Goal: Check status: Check status

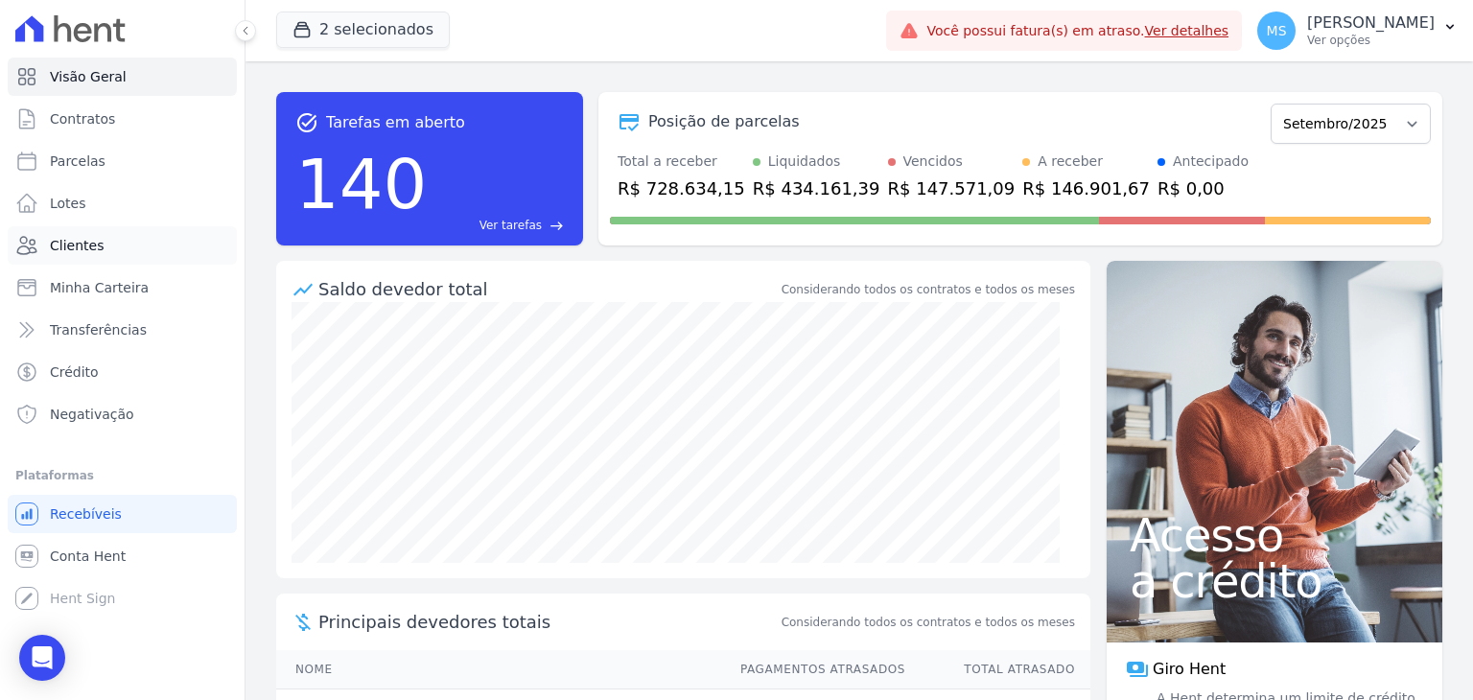
click at [69, 244] on span "Clientes" at bounding box center [77, 245] width 54 height 19
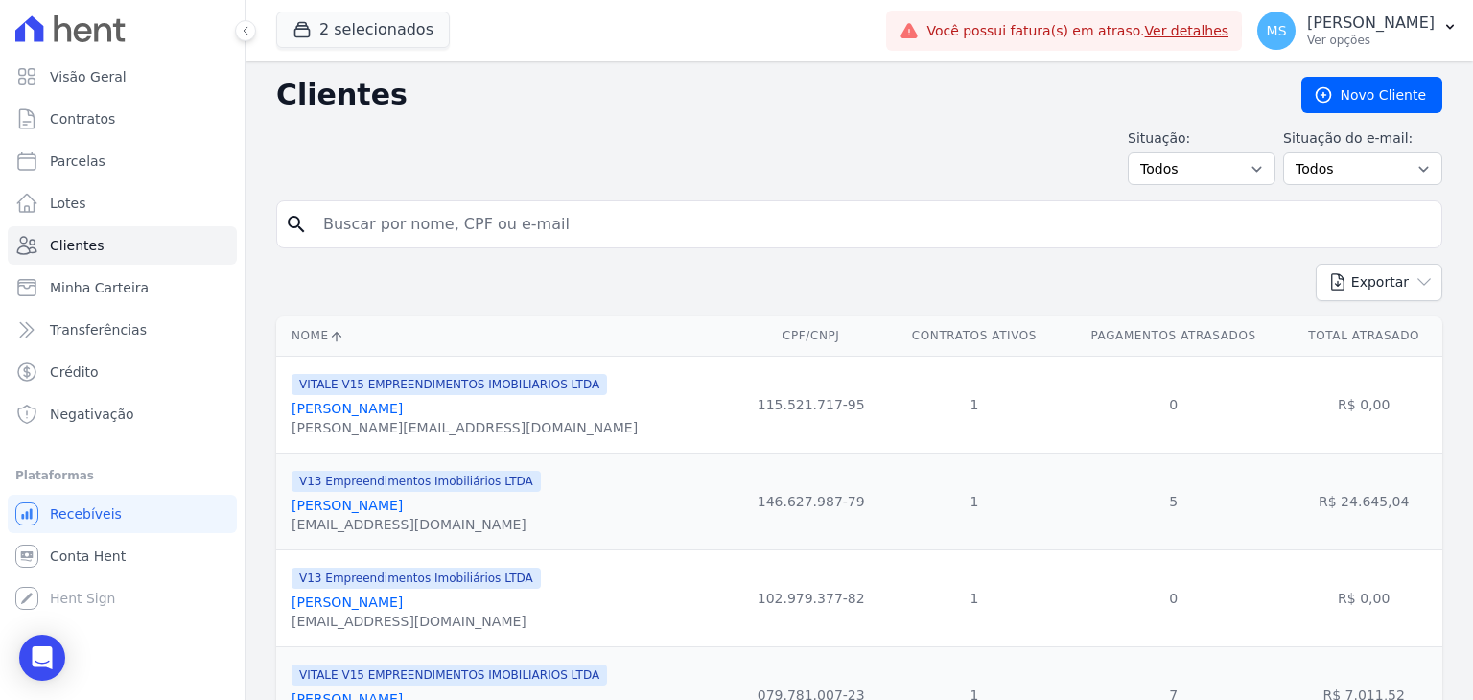
click at [433, 218] on input "search" at bounding box center [873, 224] width 1122 height 38
type input "j"
type input "joice"
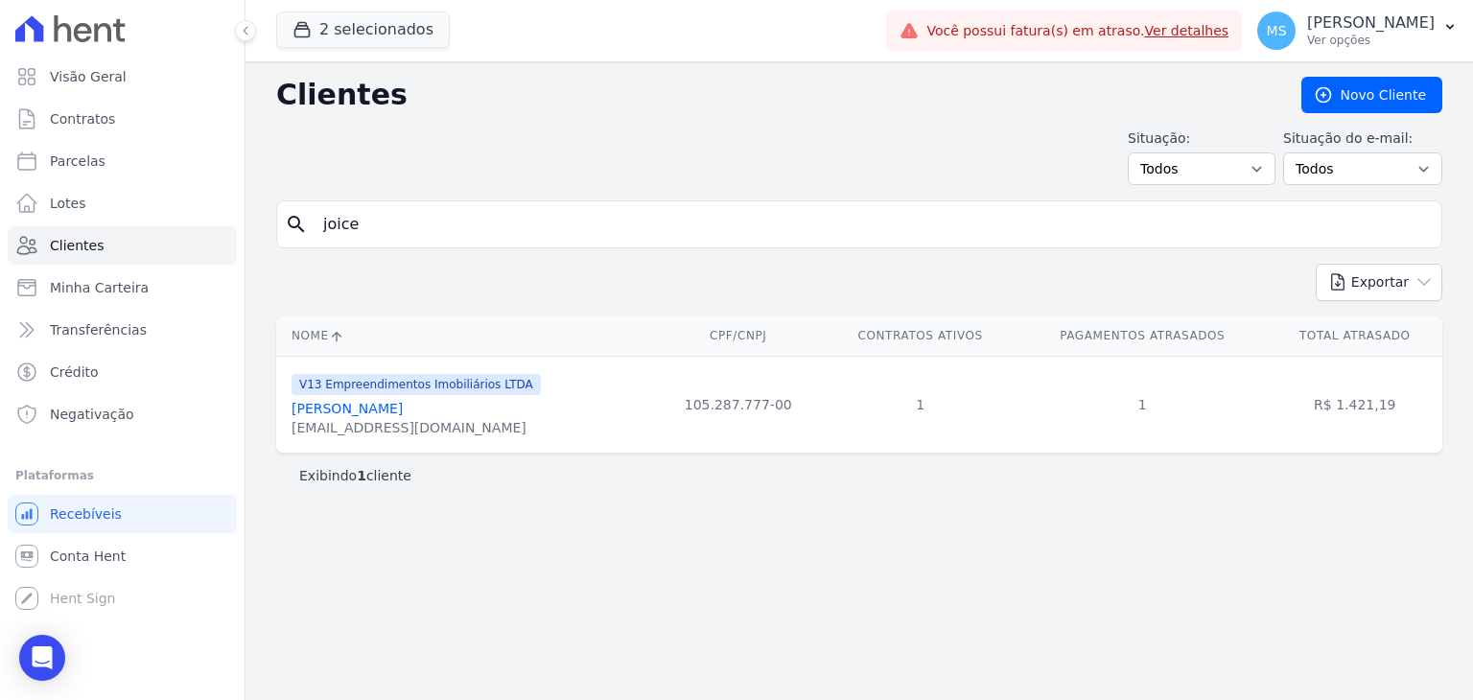
click at [386, 406] on link "[PERSON_NAME]" at bounding box center [347, 408] width 111 height 15
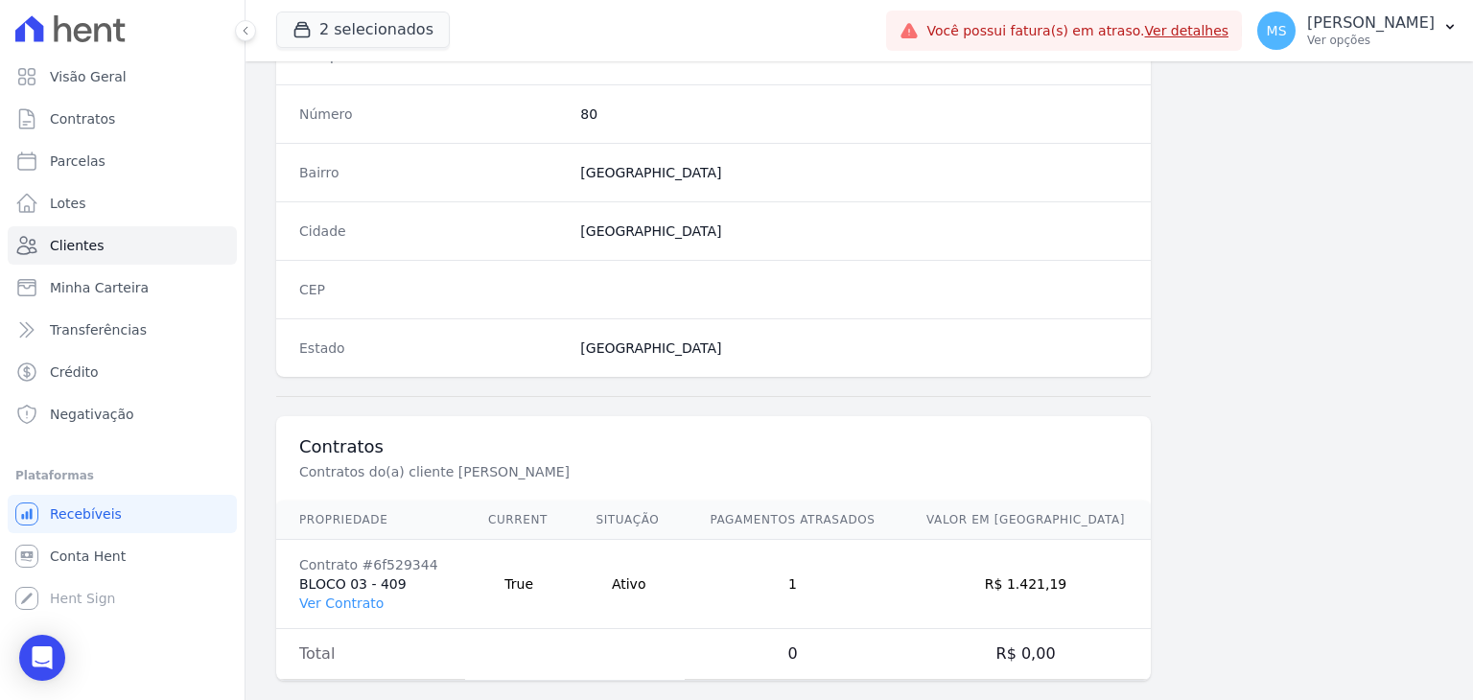
scroll to position [1089, 0]
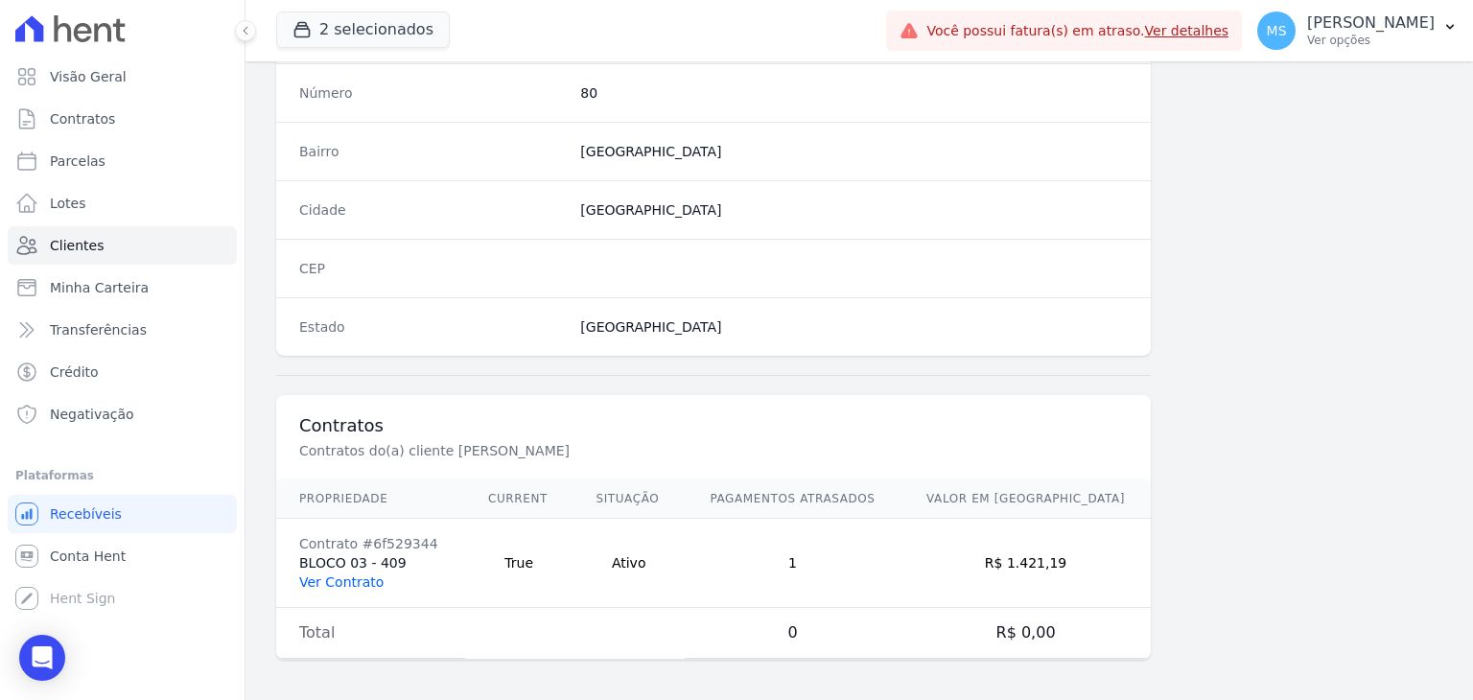
click at [357, 576] on link "Ver Contrato" at bounding box center [341, 582] width 84 height 15
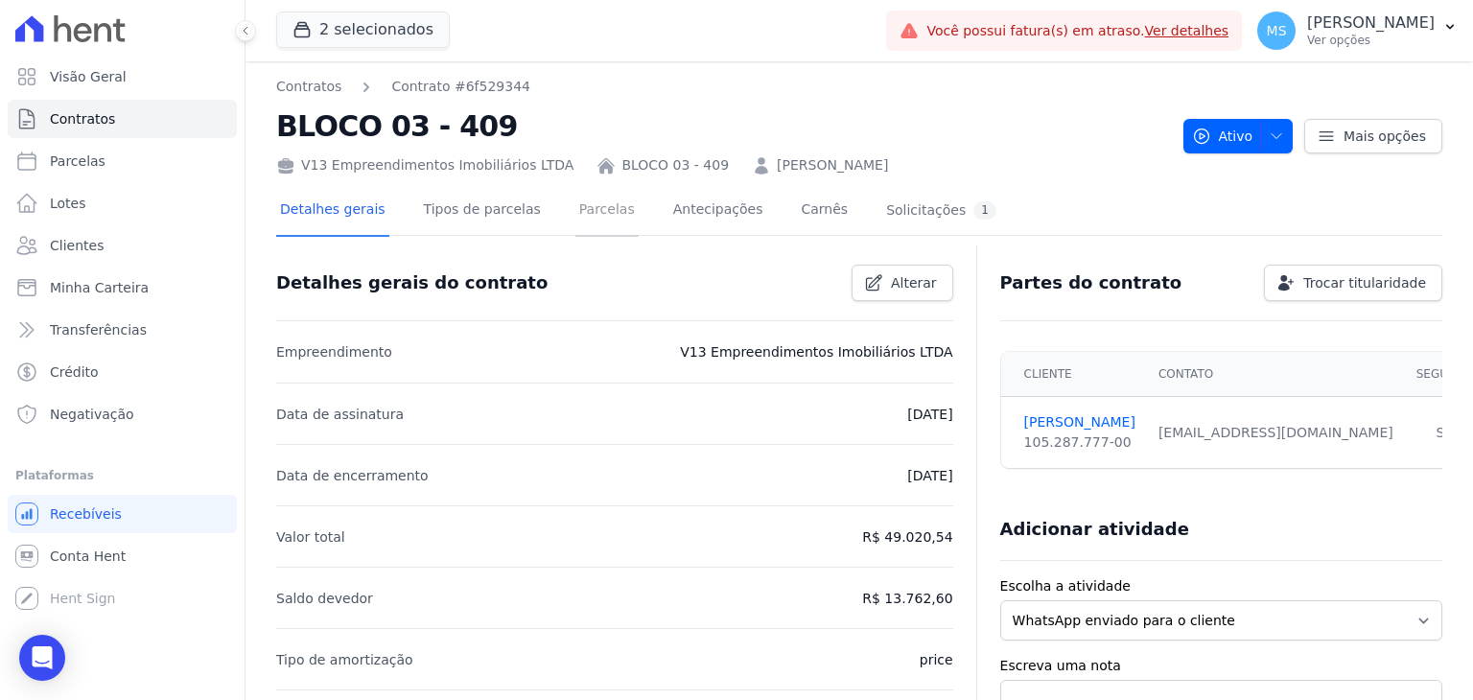
click at [576, 212] on link "Parcelas" at bounding box center [607, 211] width 63 height 51
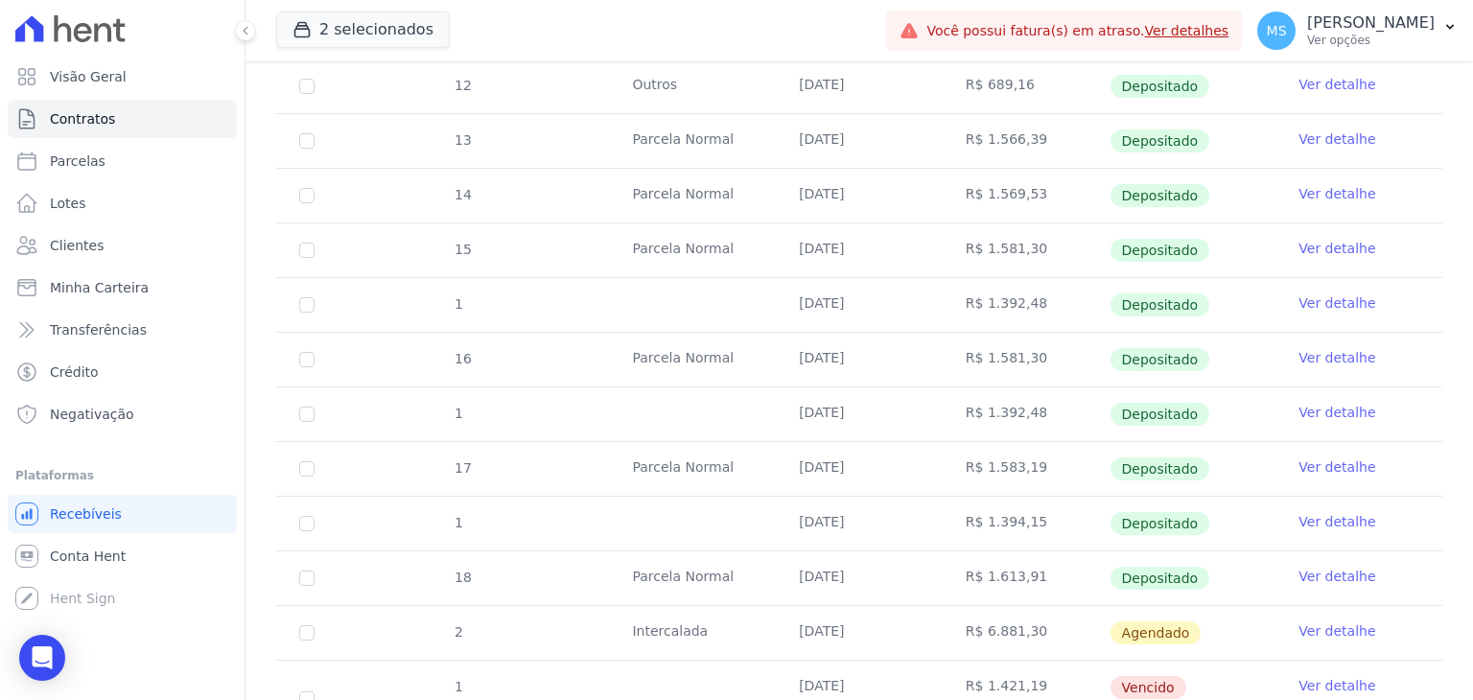
scroll to position [959, 0]
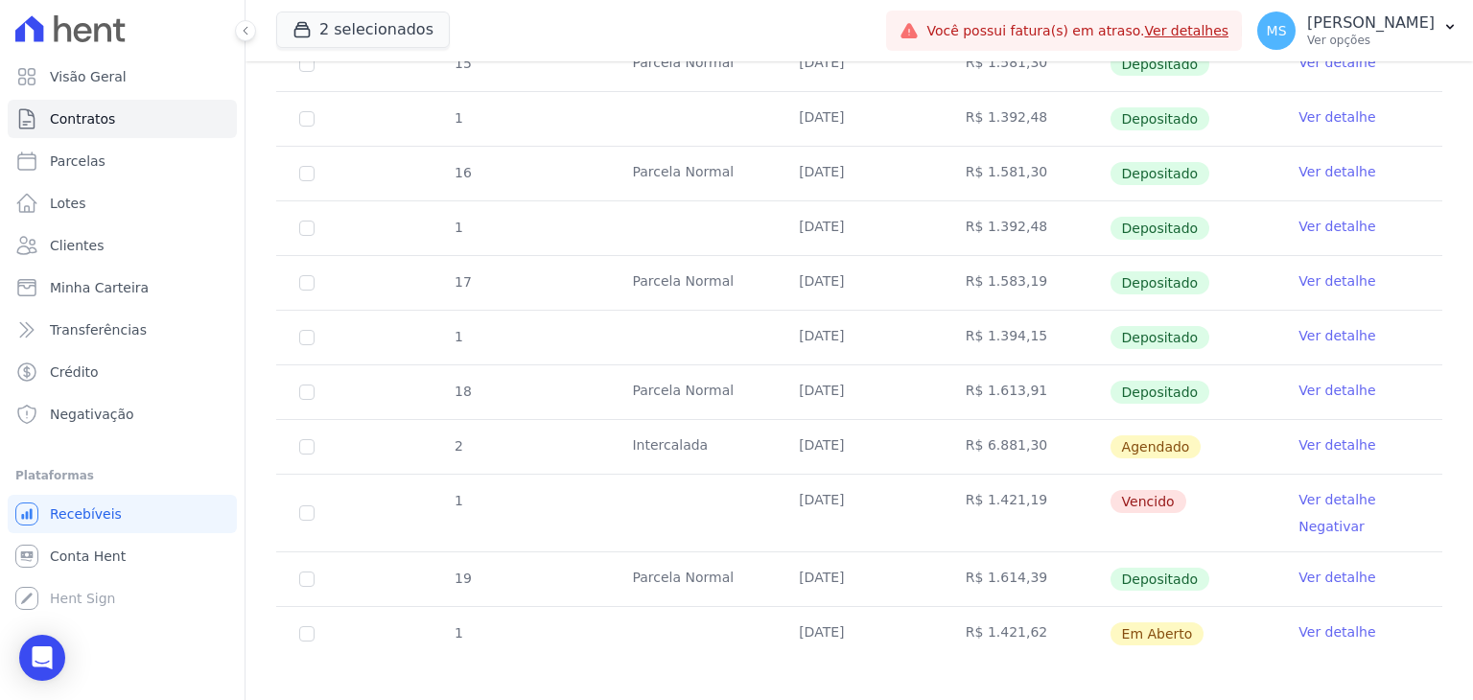
click at [1324, 493] on link "Ver detalhe" at bounding box center [1337, 499] width 77 height 19
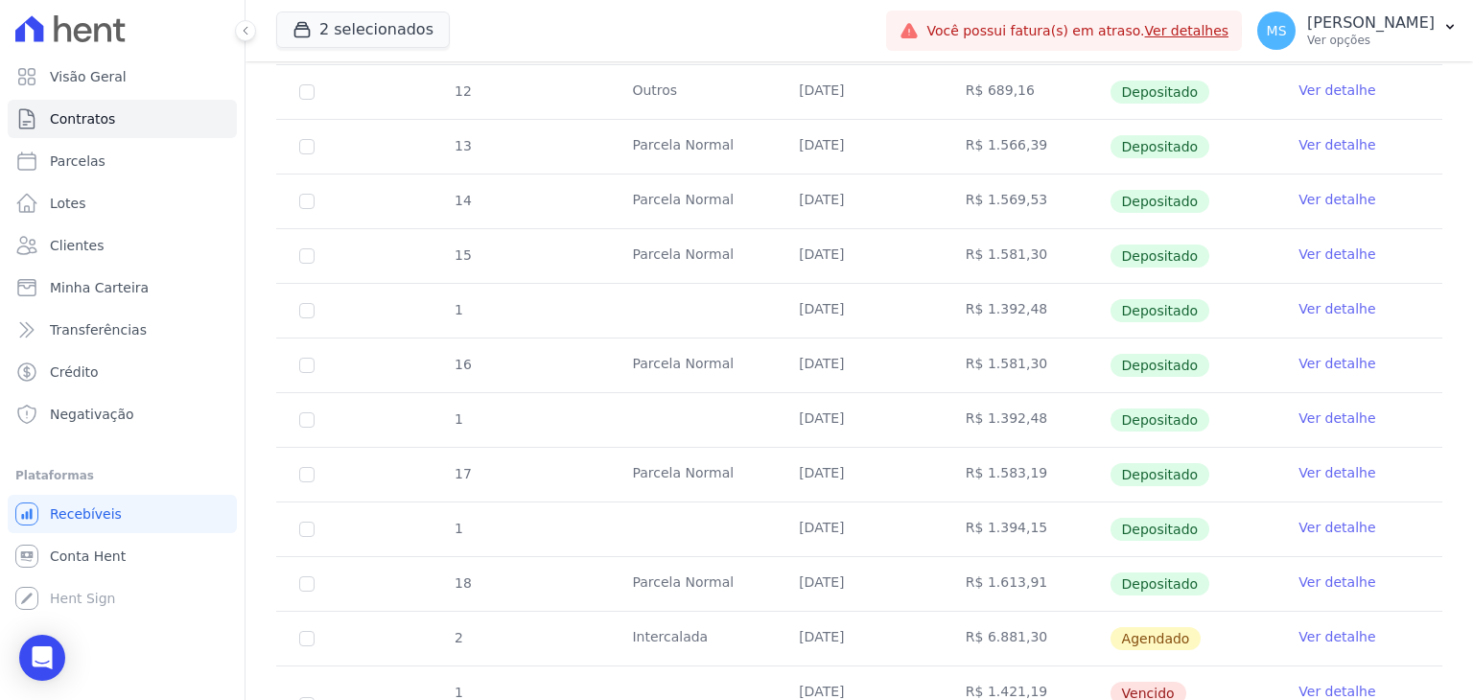
scroll to position [972, 0]
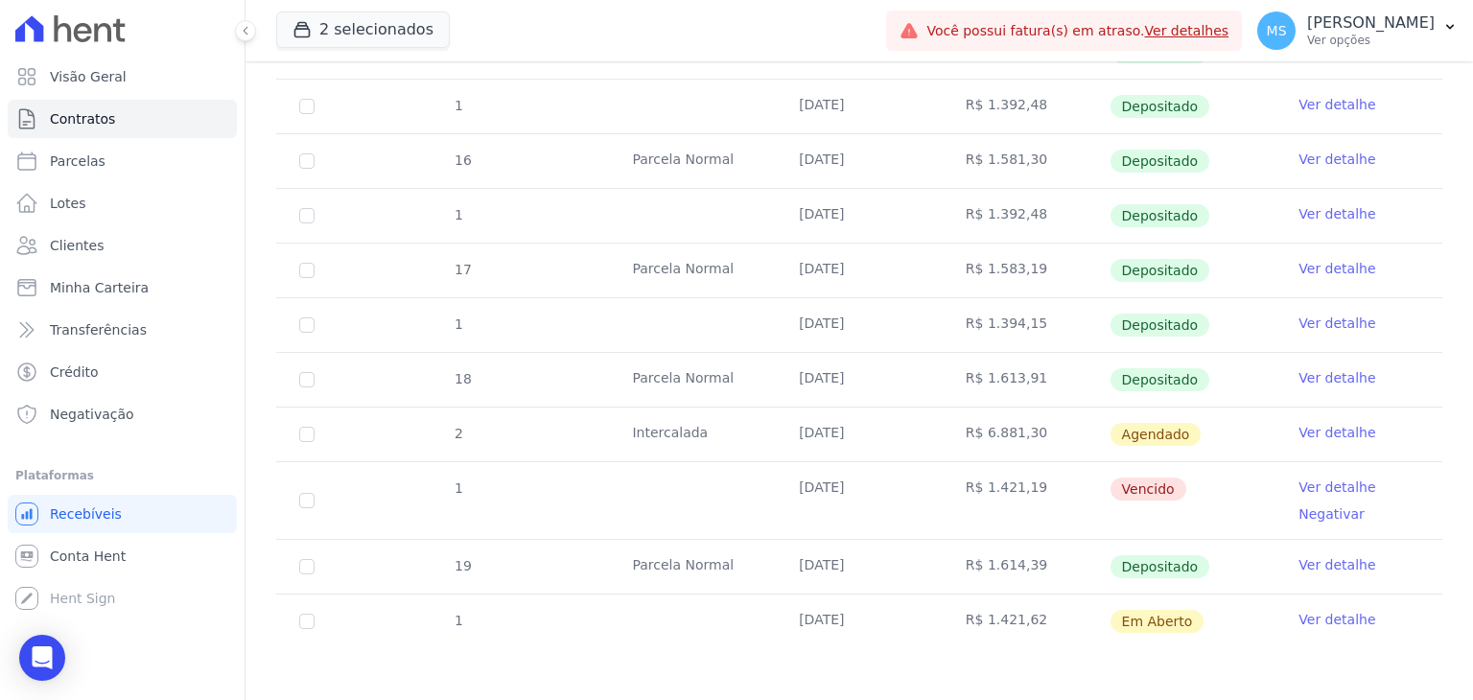
click at [1322, 368] on link "Ver detalhe" at bounding box center [1337, 377] width 77 height 19
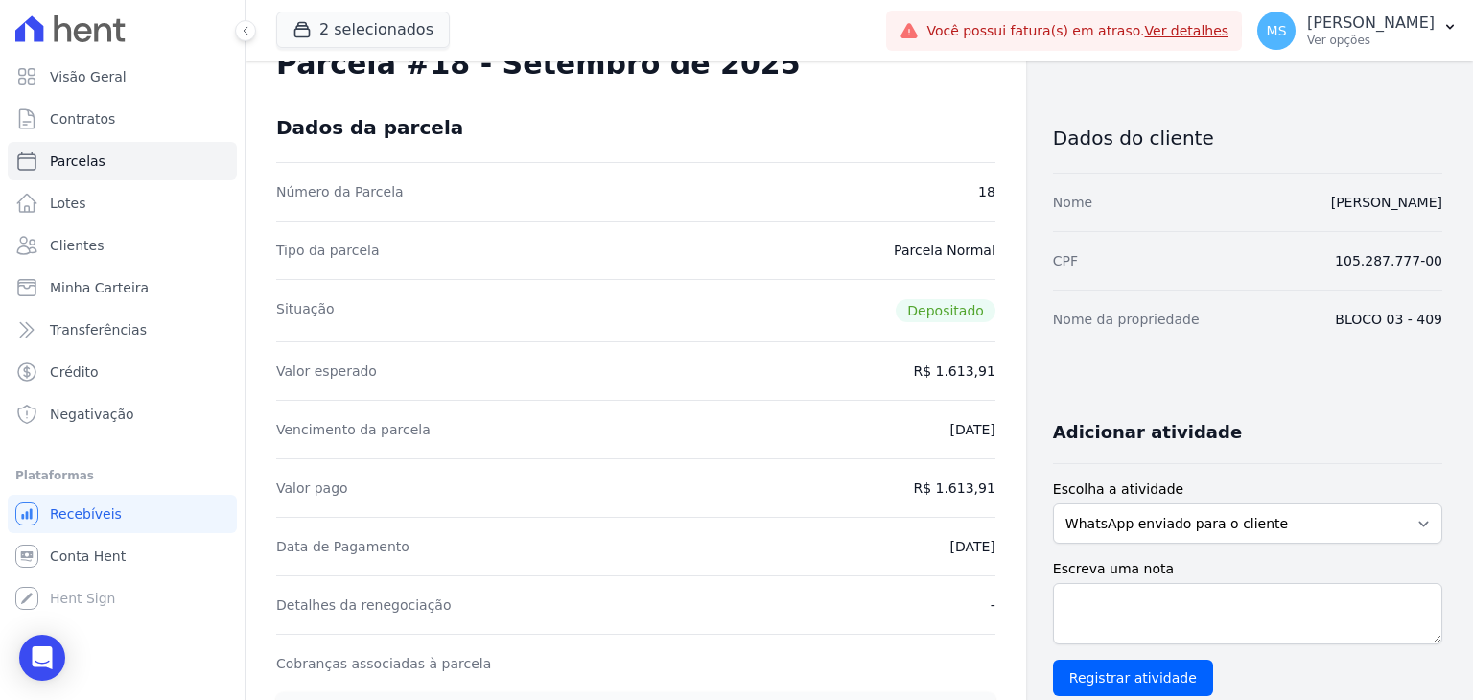
scroll to position [96, 0]
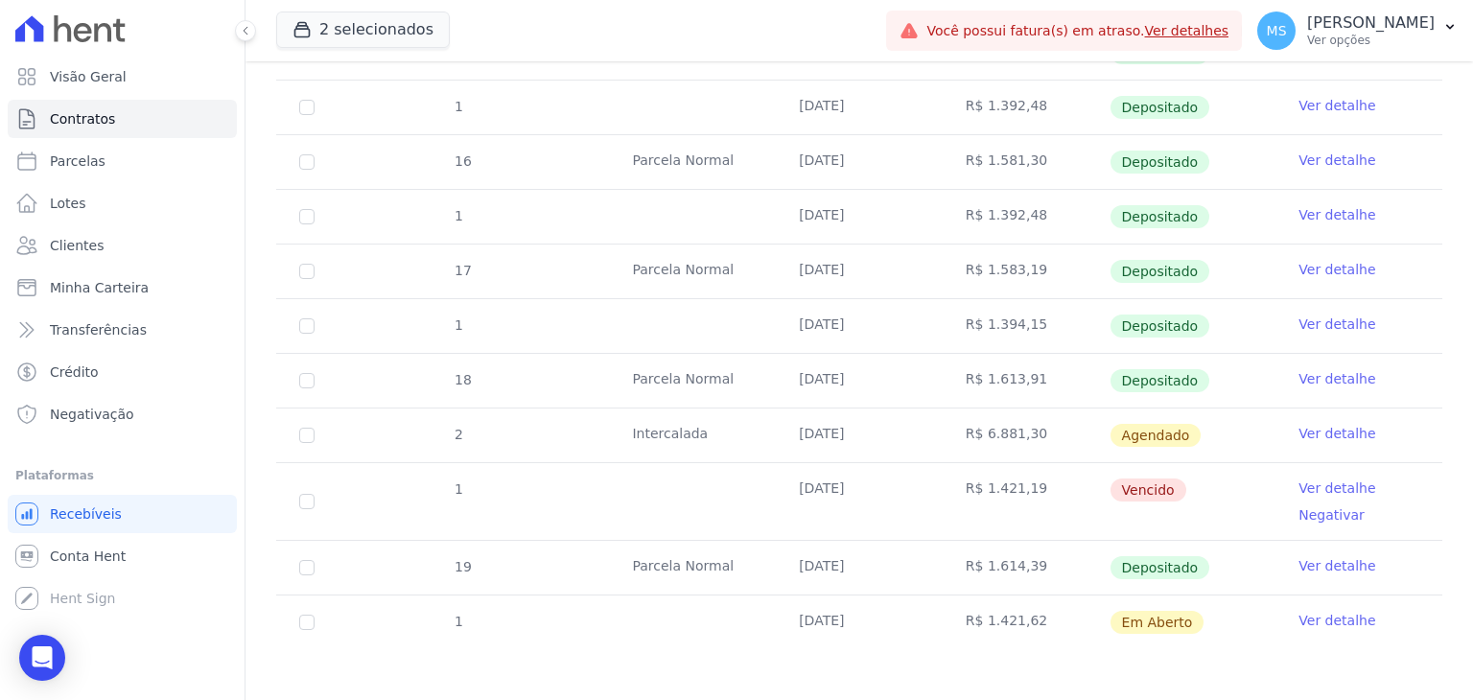
scroll to position [972, 0]
click at [1319, 372] on link "Ver detalhe" at bounding box center [1337, 377] width 77 height 19
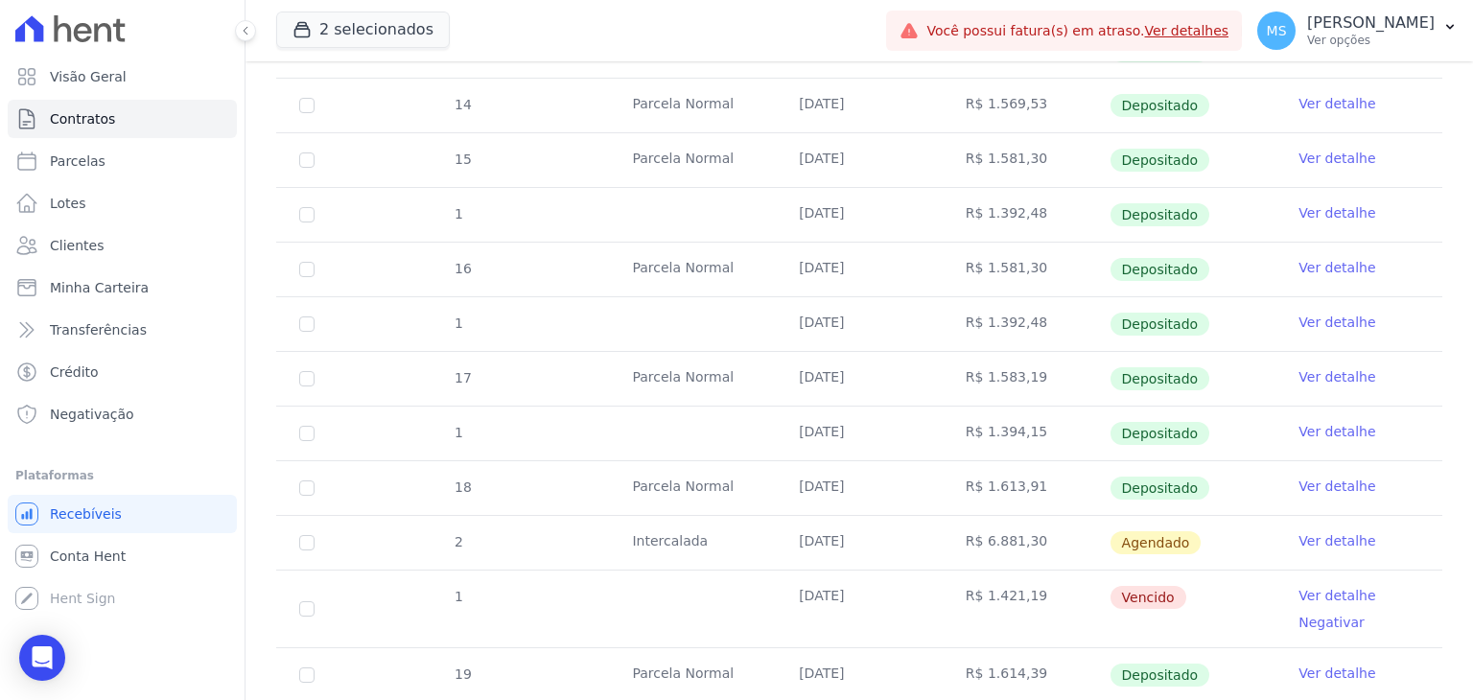
scroll to position [972, 0]
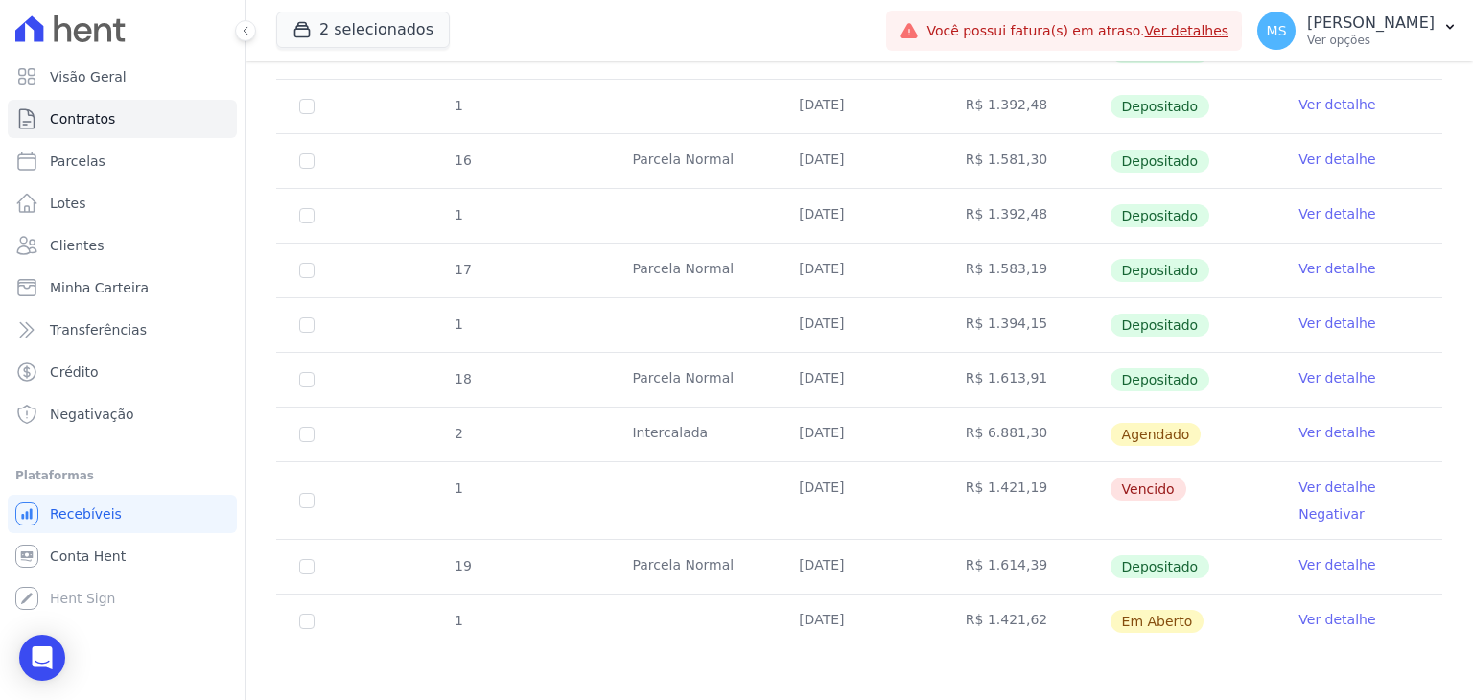
click at [1311, 556] on link "Ver detalhe" at bounding box center [1337, 564] width 77 height 19
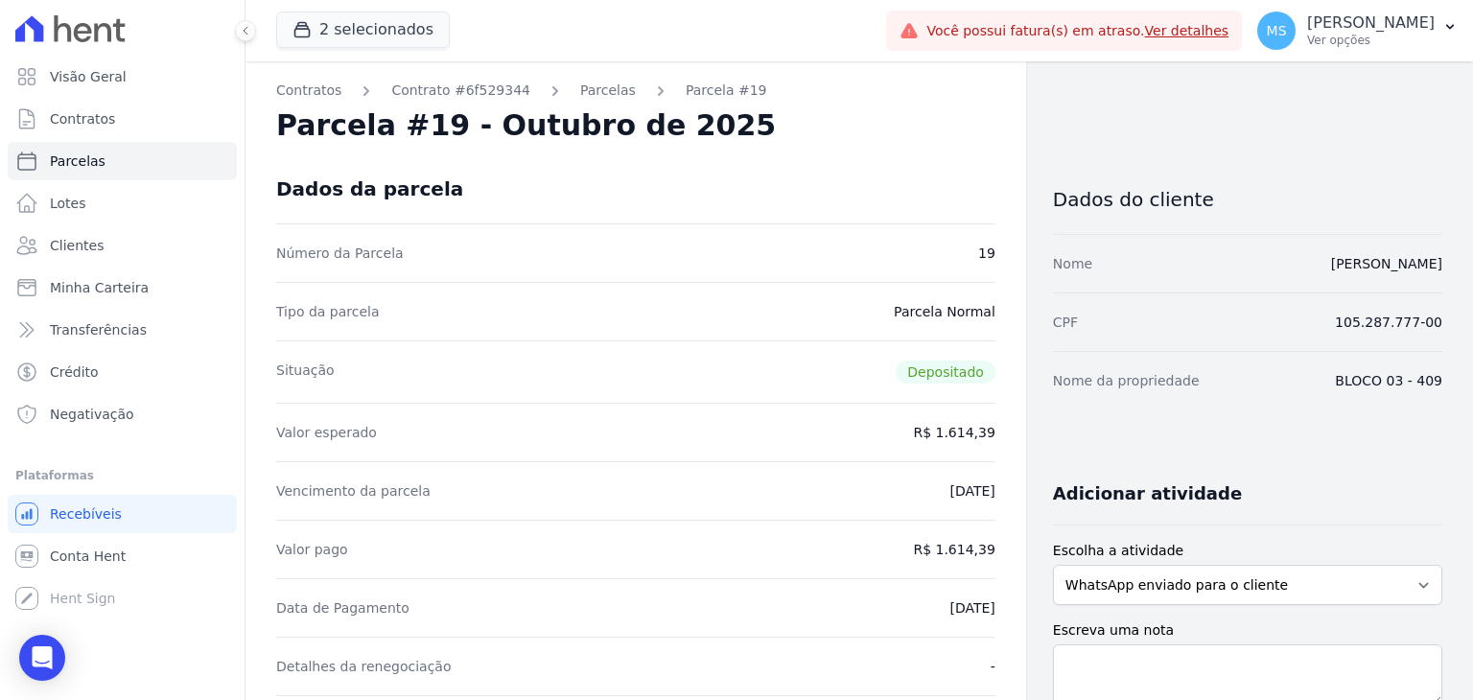
scroll to position [96, 0]
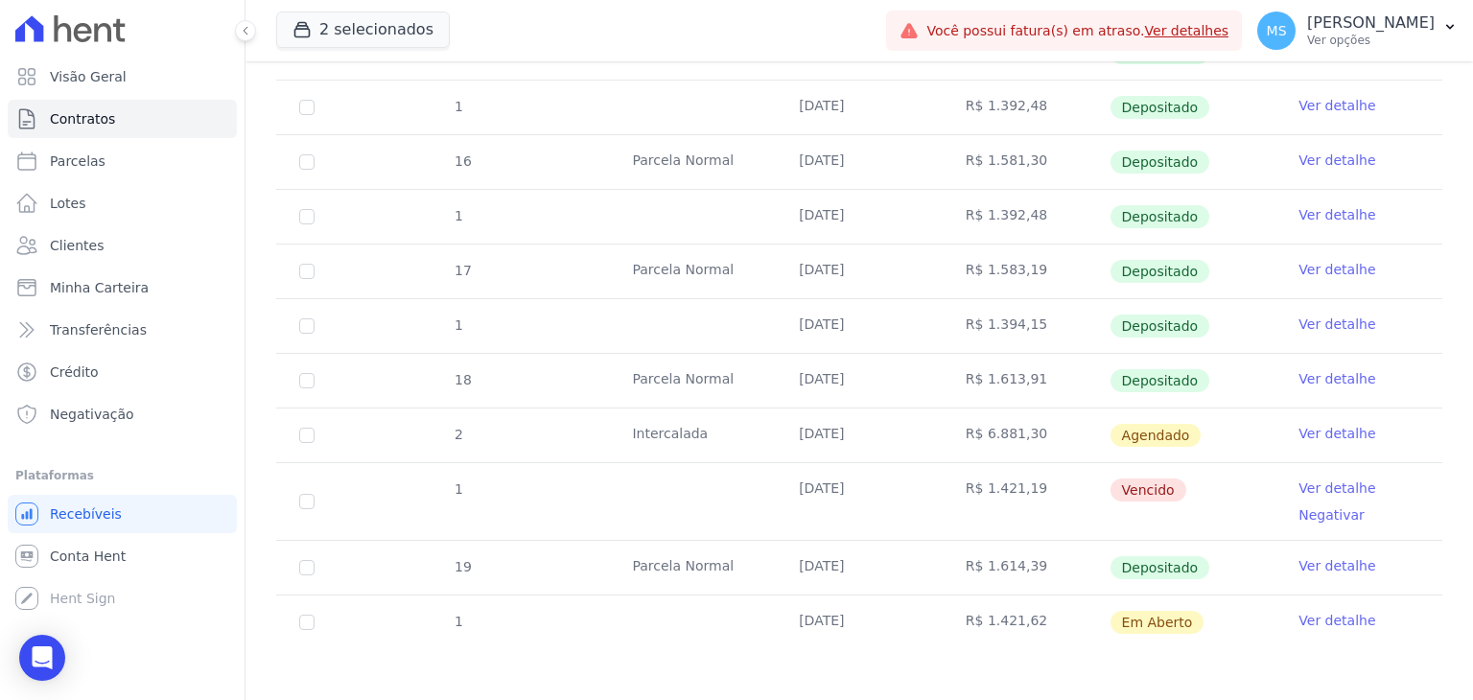
scroll to position [972, 0]
click at [1322, 479] on link "Ver detalhe" at bounding box center [1337, 487] width 77 height 19
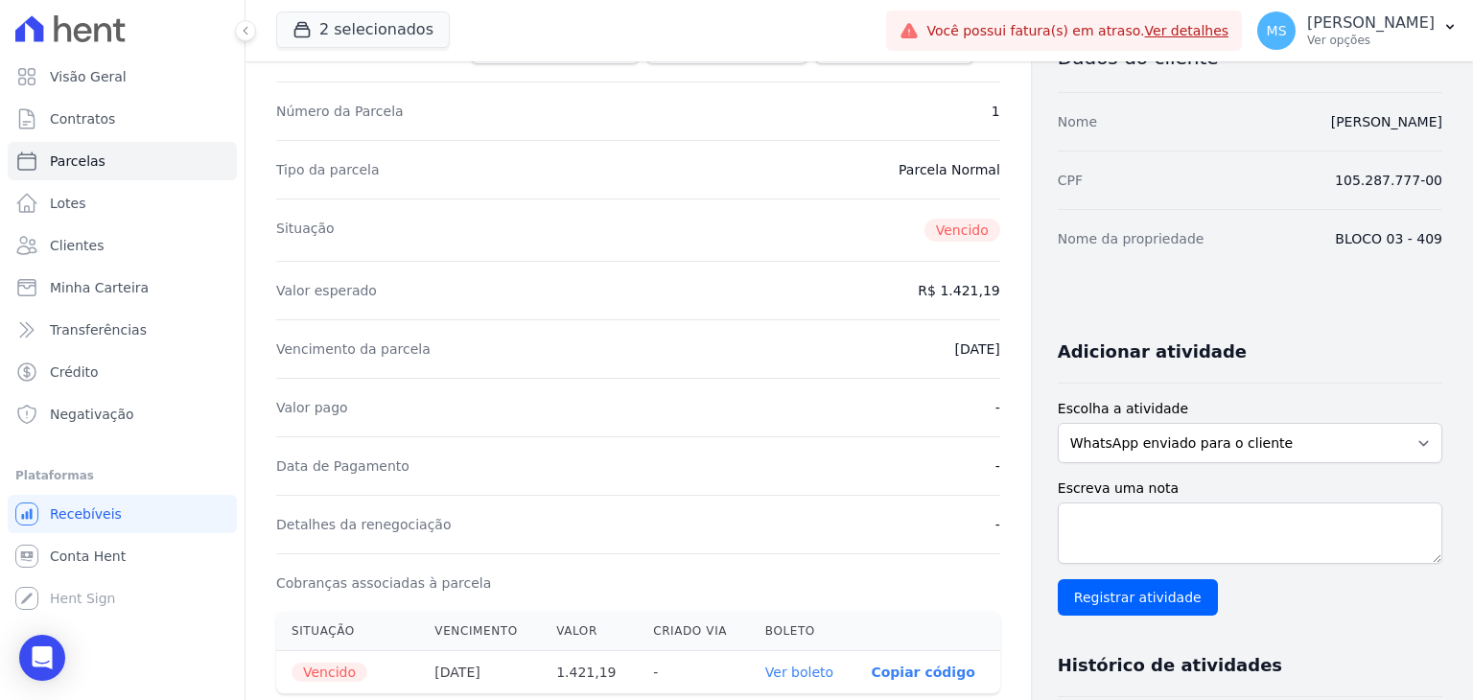
scroll to position [384, 0]
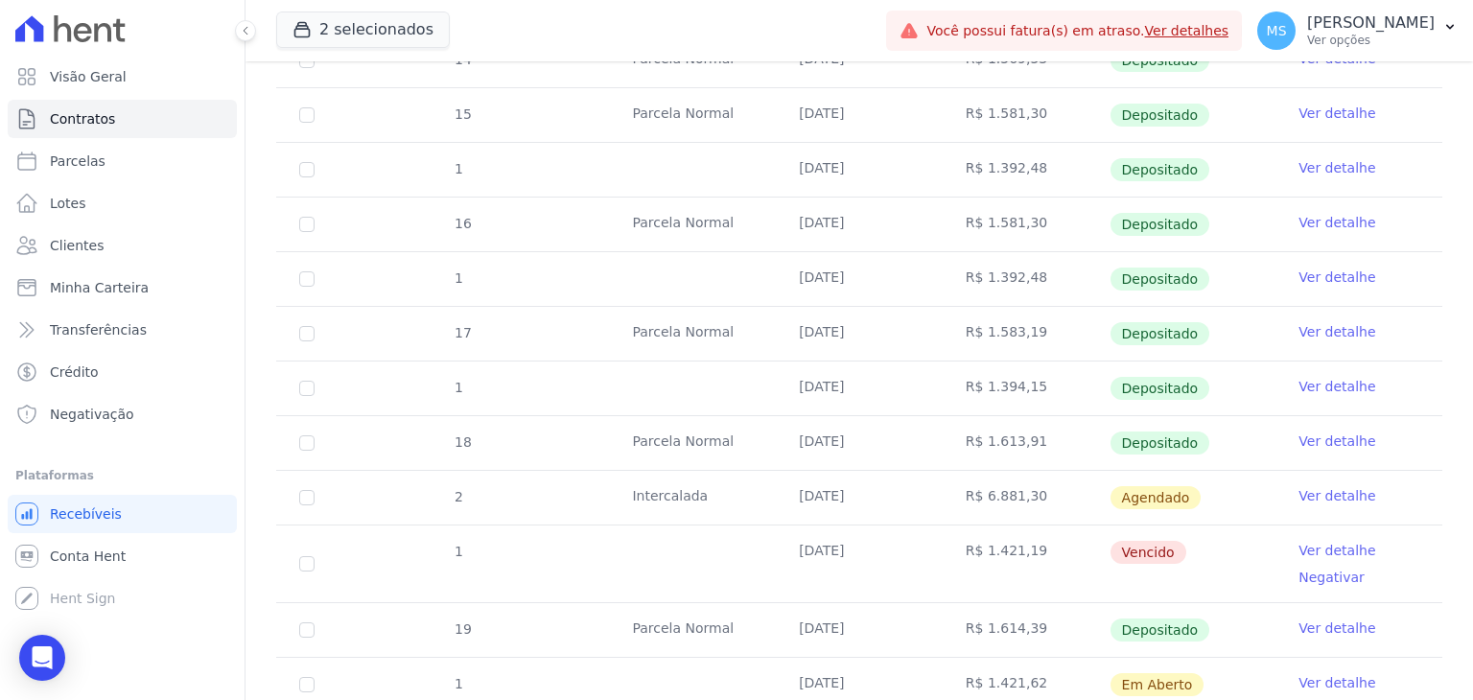
scroll to position [972, 0]
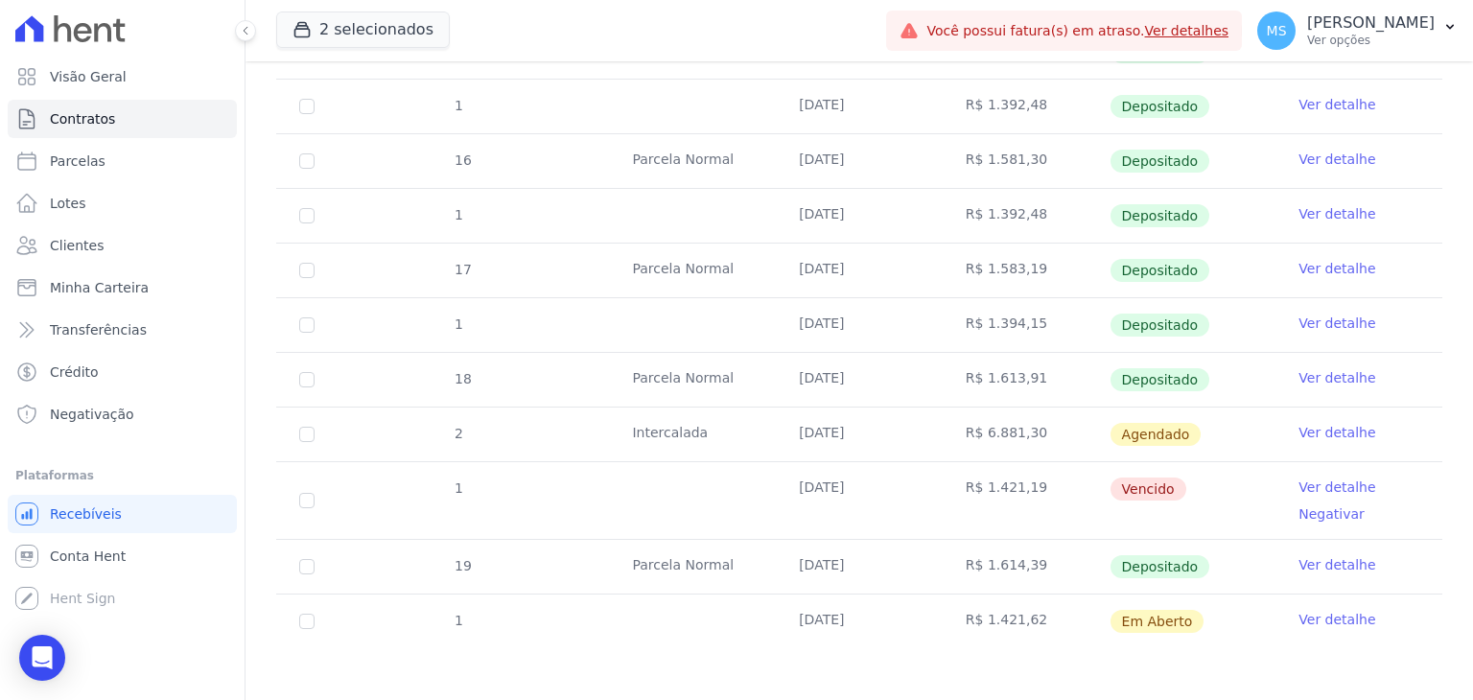
click at [1328, 373] on link "Ver detalhe" at bounding box center [1337, 377] width 77 height 19
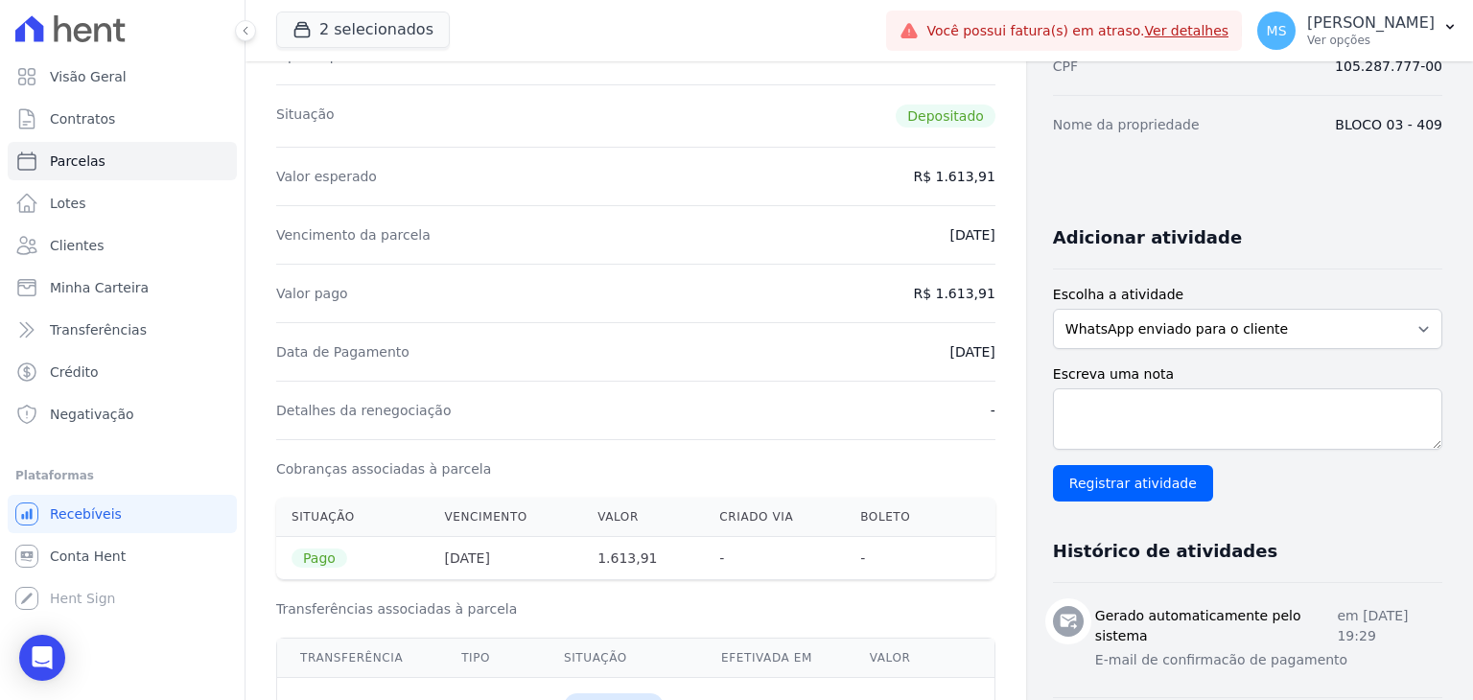
scroll to position [192, 0]
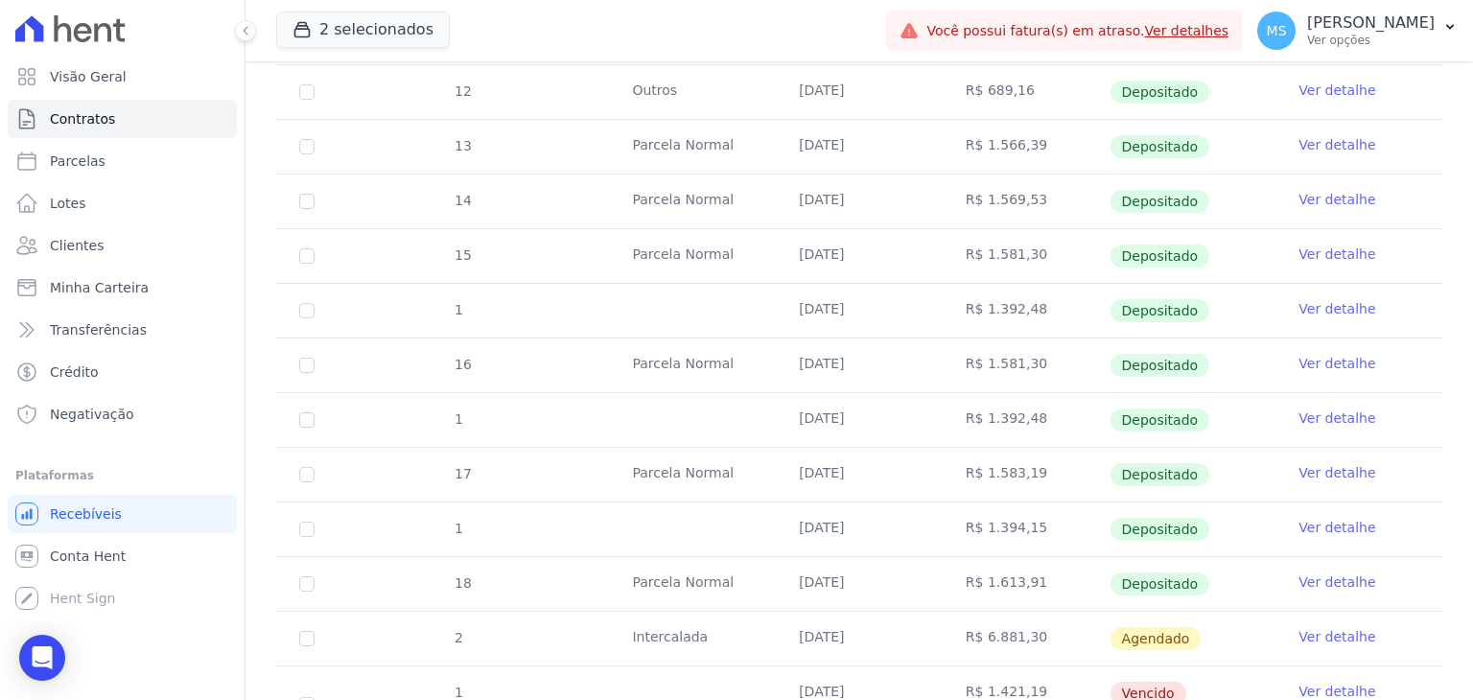
scroll to position [972, 0]
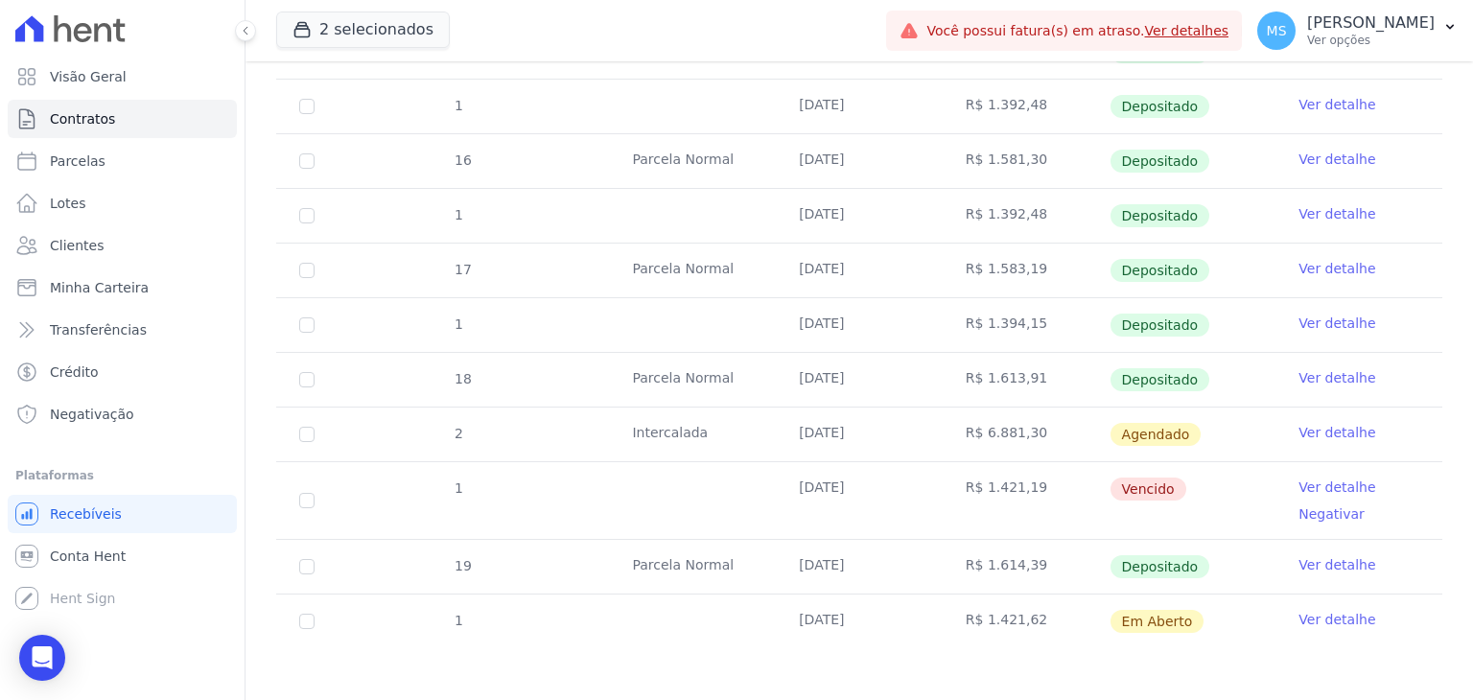
click at [1333, 484] on link "Ver detalhe" at bounding box center [1337, 487] width 77 height 19
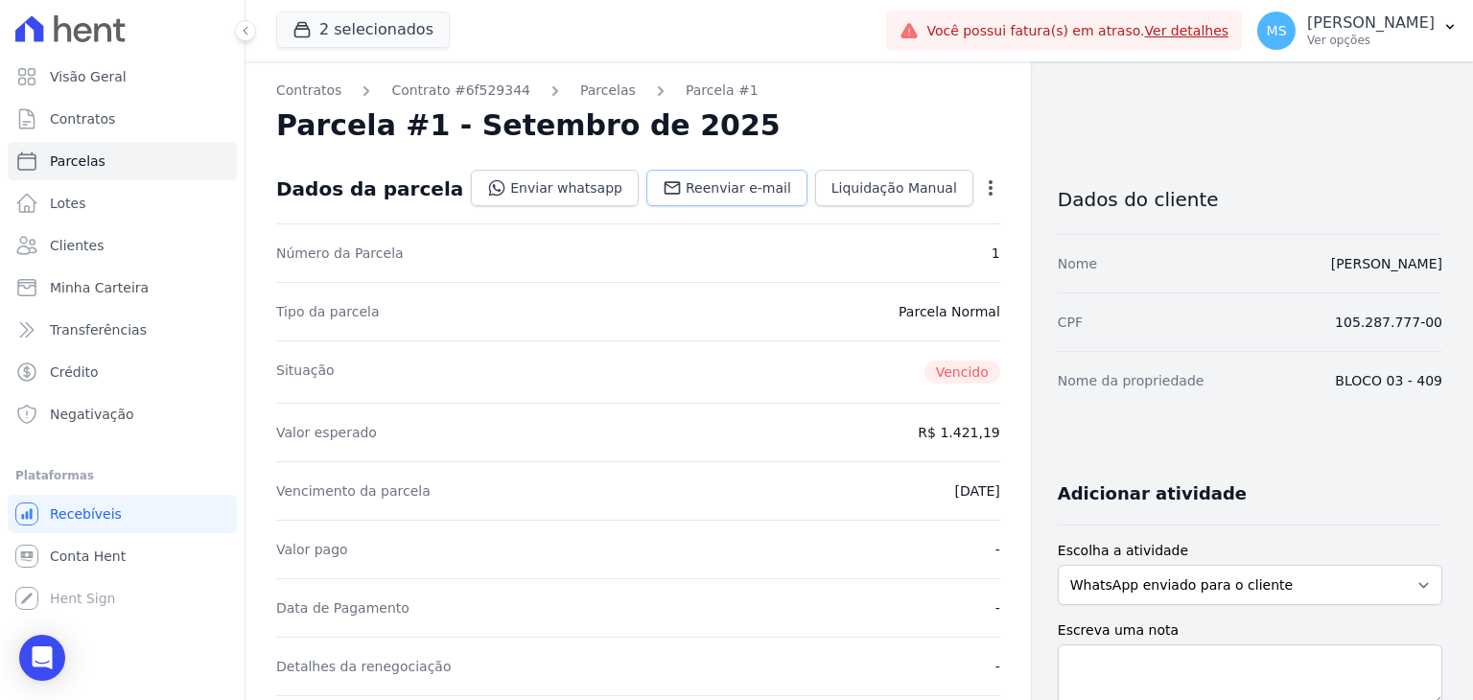
click at [736, 193] on span "Reenviar e-mail" at bounding box center [739, 187] width 106 height 19
click at [580, 89] on link "Parcelas" at bounding box center [608, 91] width 56 height 20
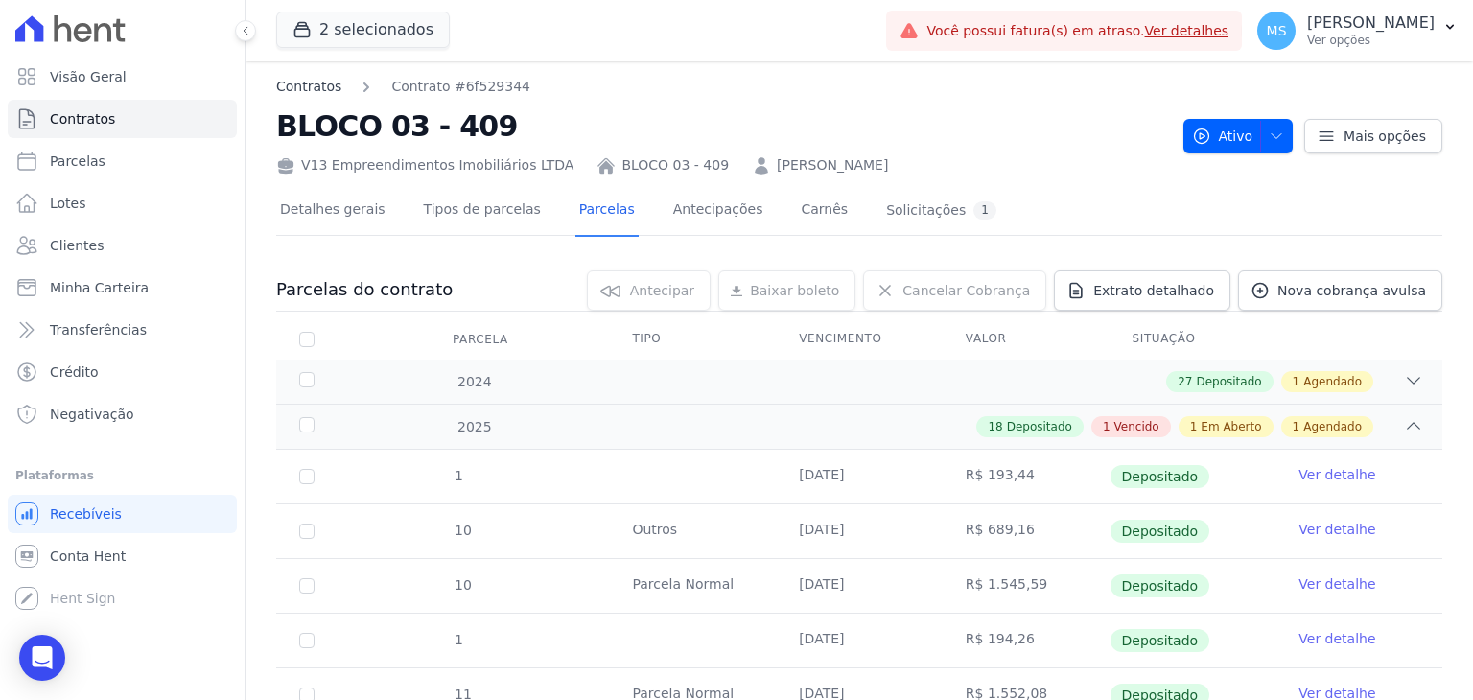
click at [306, 91] on link "Contratos" at bounding box center [308, 87] width 65 height 20
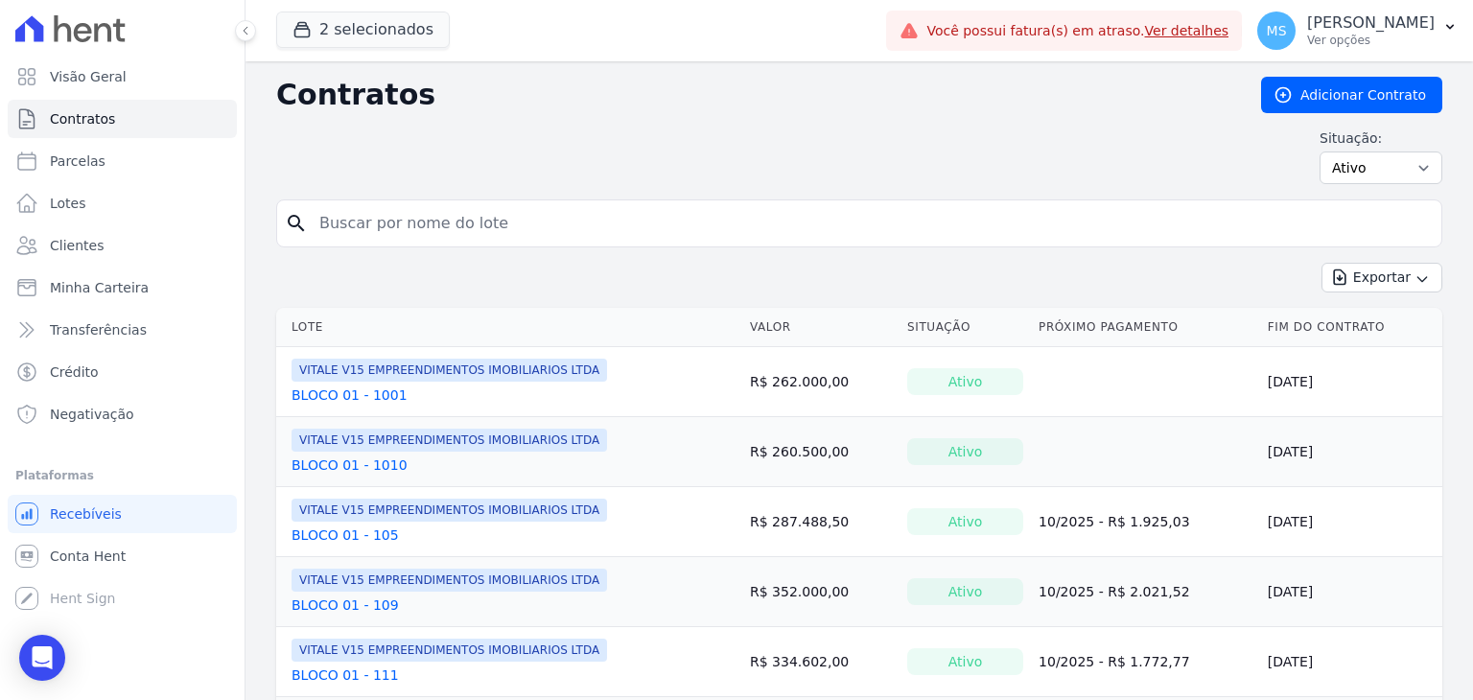
click at [411, 217] on input "search" at bounding box center [871, 223] width 1126 height 38
type input "joice"
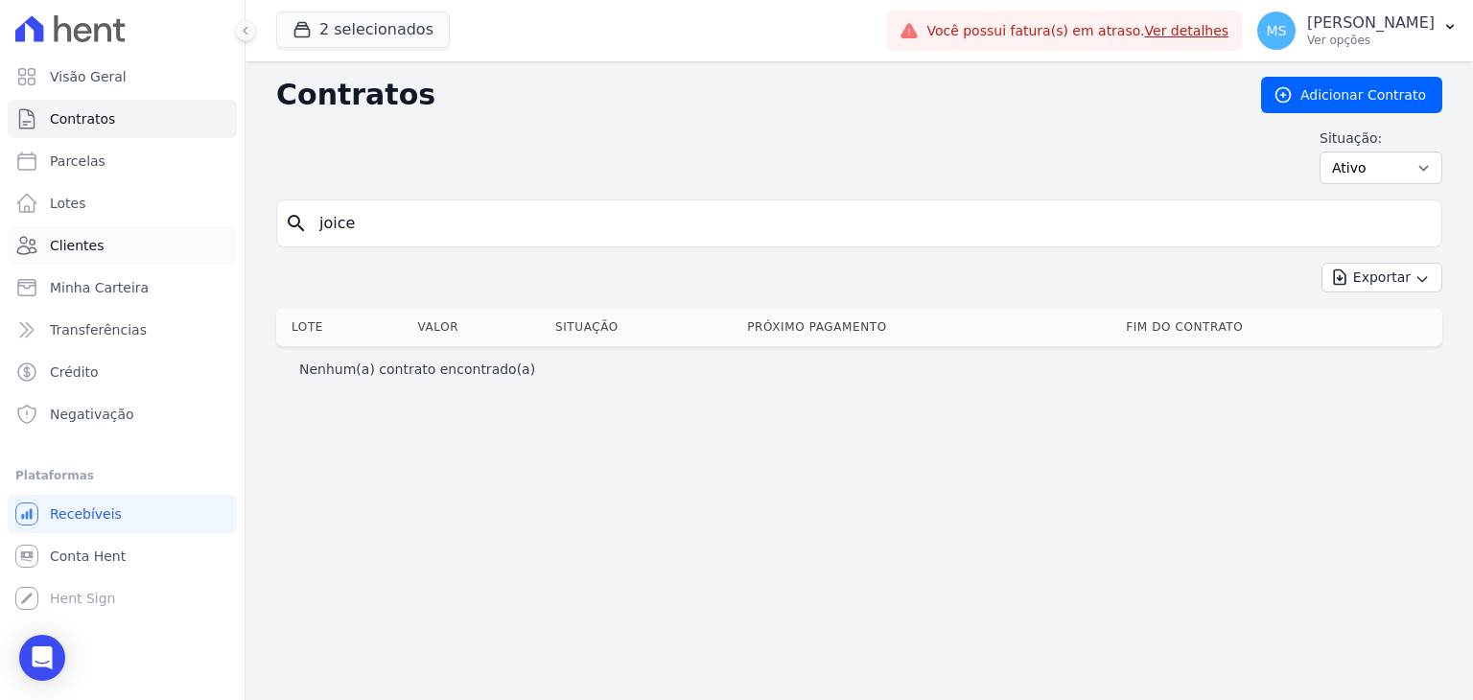
click at [60, 247] on span "Clientes" at bounding box center [77, 245] width 54 height 19
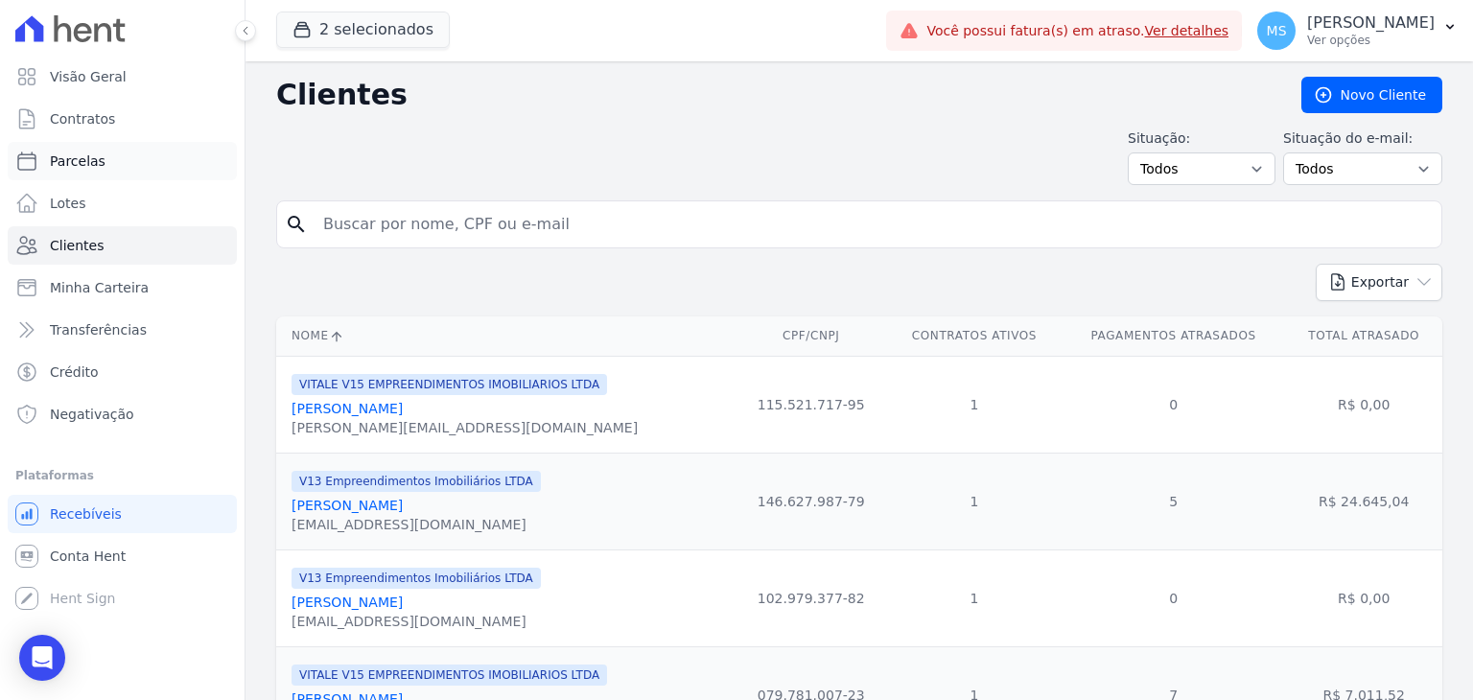
click at [57, 162] on span "Parcelas" at bounding box center [78, 161] width 56 height 19
select select
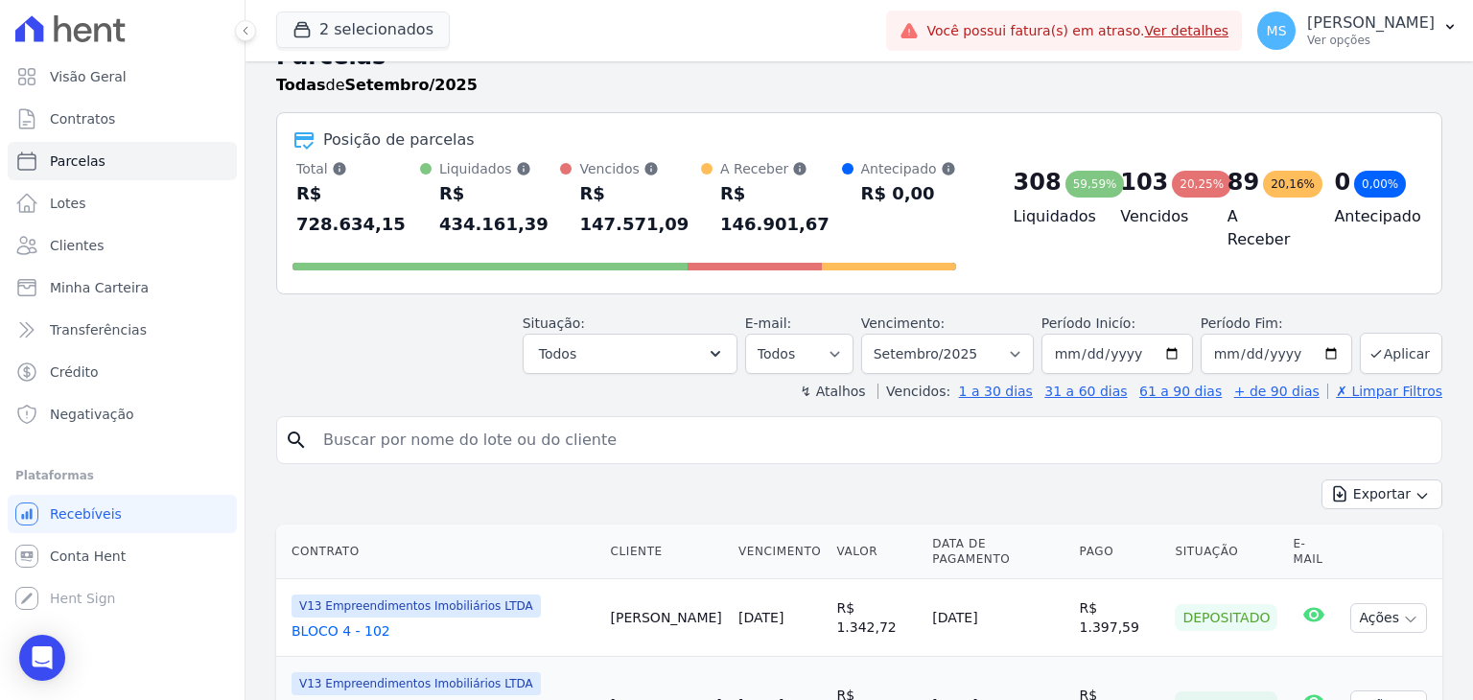
scroll to position [96, 0]
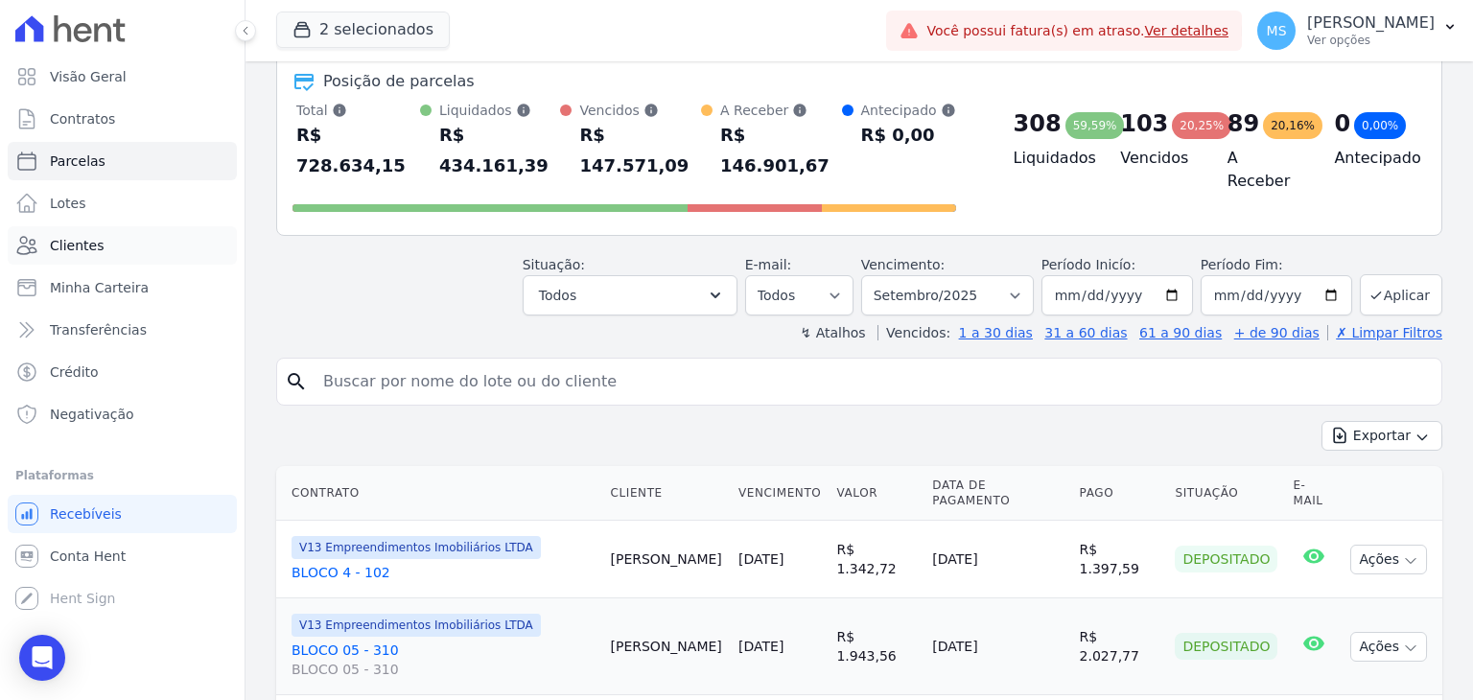
click at [51, 248] on span "Clientes" at bounding box center [77, 245] width 54 height 19
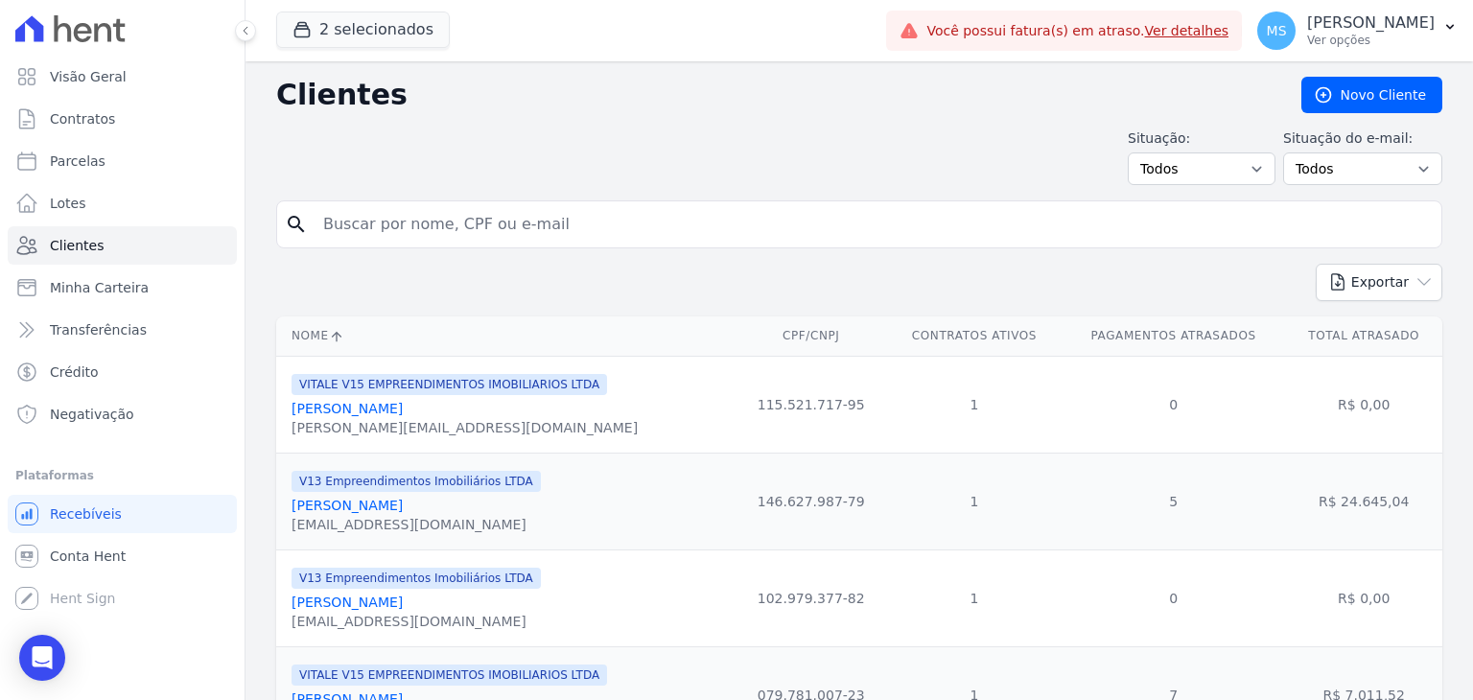
click at [423, 222] on input "search" at bounding box center [873, 224] width 1122 height 38
type input "joice"
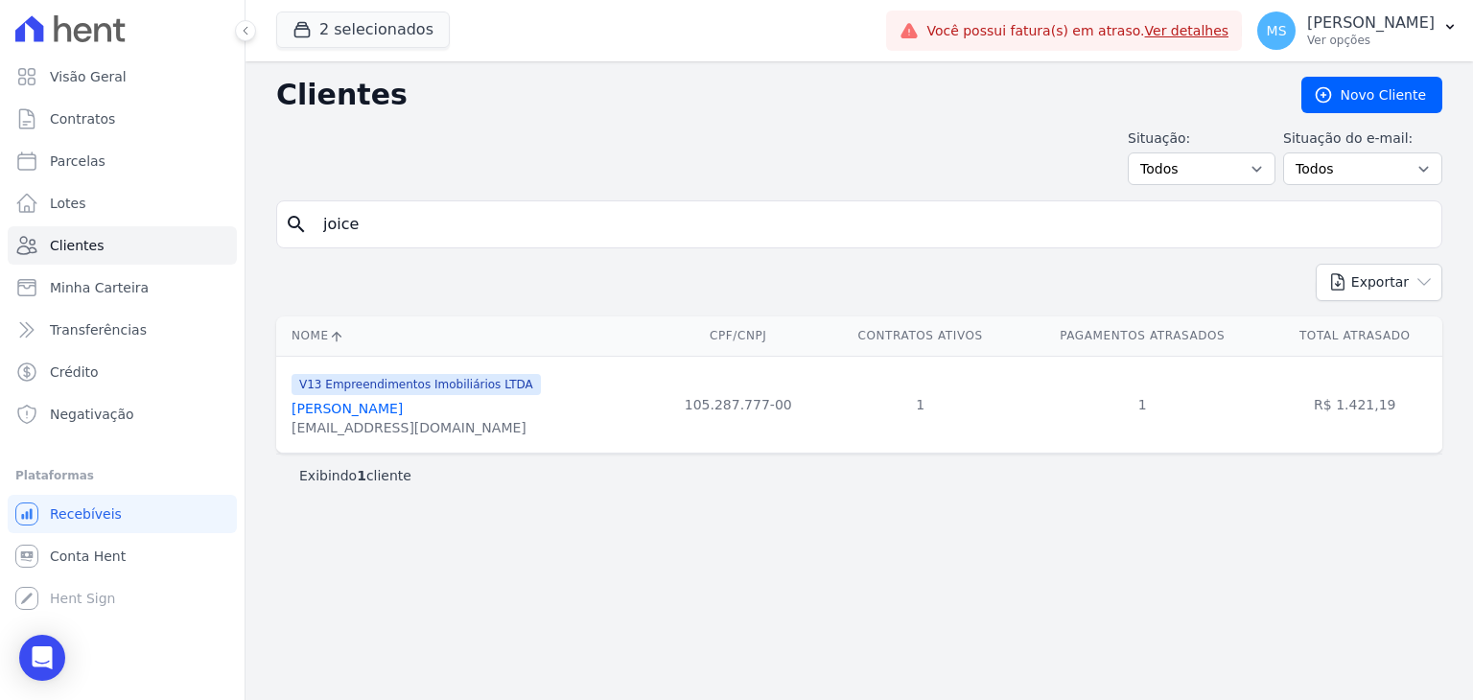
click at [387, 405] on link "[PERSON_NAME]" at bounding box center [347, 408] width 111 height 15
